Goal: Information Seeking & Learning: Learn about a topic

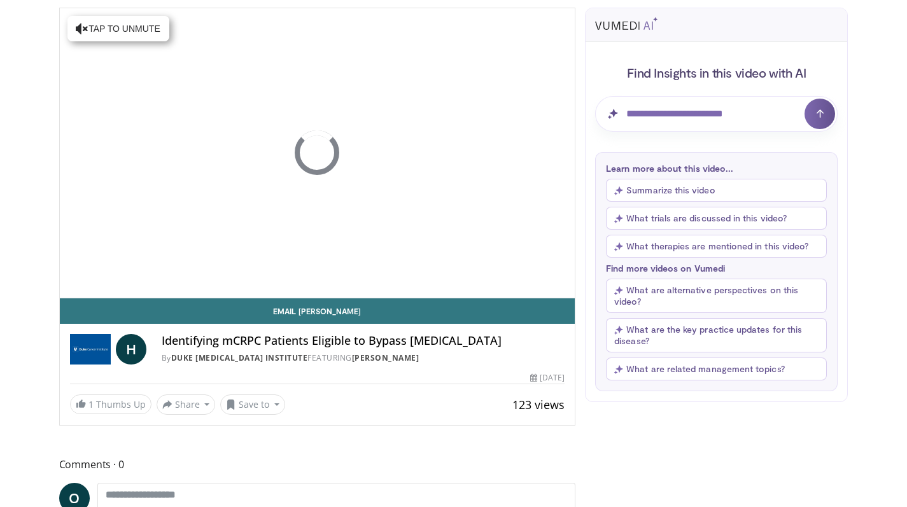
click at [690, 193] on button "Summarize this video" at bounding box center [716, 190] width 221 height 23
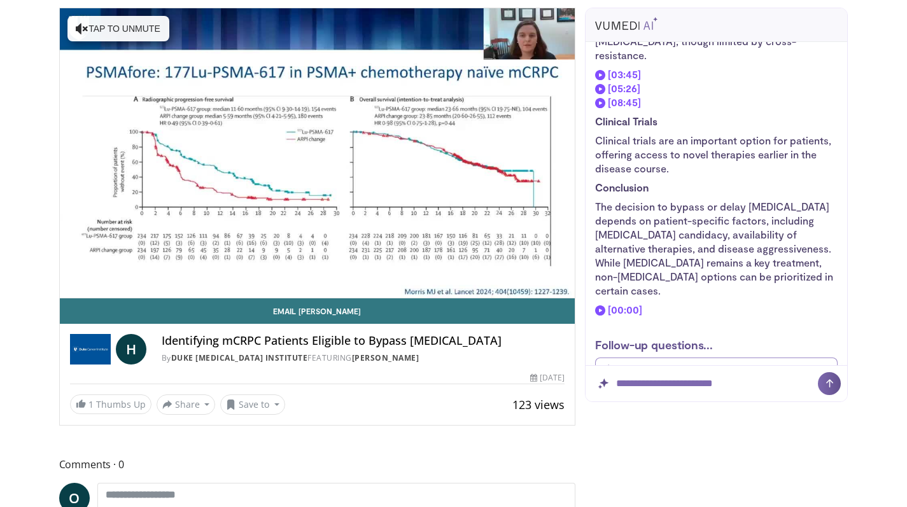
scroll to position [850, 0]
